Goal: Transaction & Acquisition: Subscribe to service/newsletter

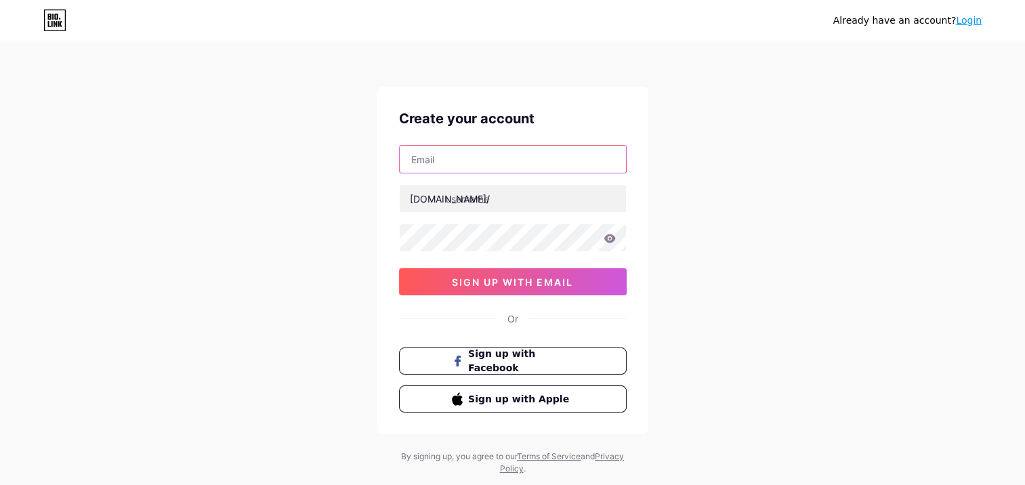
click at [529, 152] on input "text" at bounding box center [513, 159] width 226 height 27
type input "[EMAIL_ADDRESS][DOMAIN_NAME]"
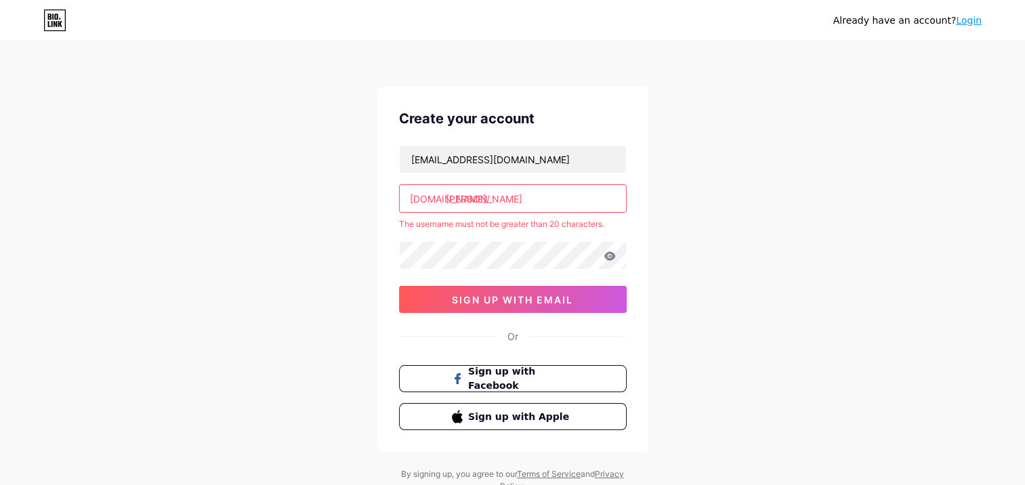
drag, startPoint x: 518, startPoint y: 198, endPoint x: 480, endPoint y: 200, distance: 38.0
click at [480, 200] on input "[PERSON_NAME]" at bounding box center [513, 198] width 226 height 27
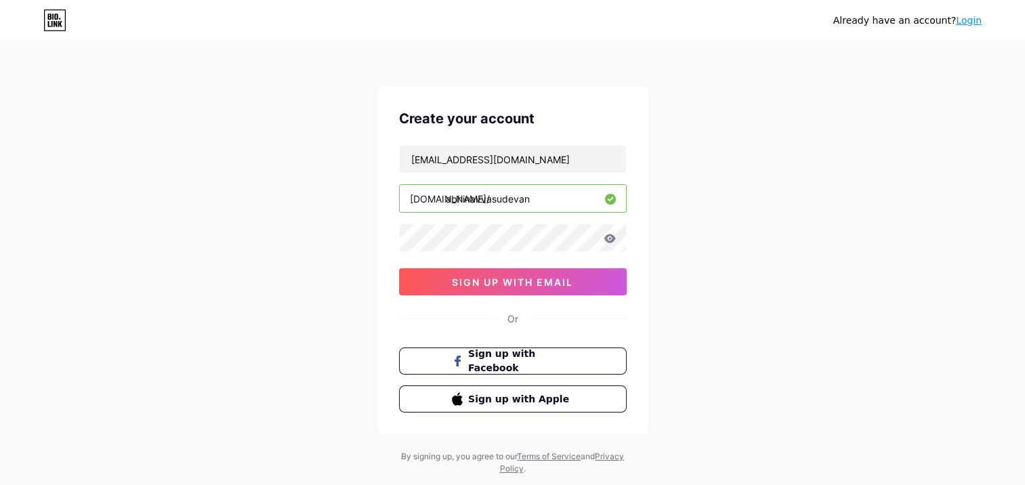
type input "abhinavvasudevan"
click at [521, 289] on button "sign up with email" at bounding box center [513, 281] width 228 height 27
